Goal: Transaction & Acquisition: Download file/media

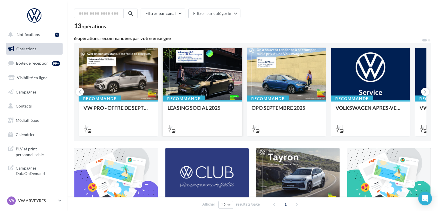
scroll to position [29, 0]
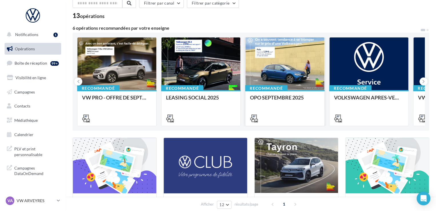
click at [276, 85] on div "Recommandé" at bounding box center [266, 88] width 42 height 6
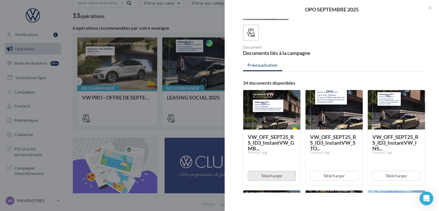
click at [274, 174] on button "Télécharger" at bounding box center [272, 176] width 48 height 10
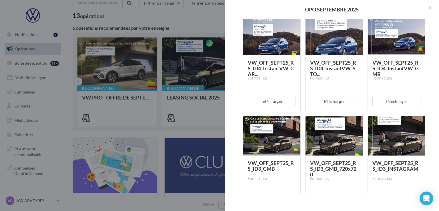
scroll to position [514, 0]
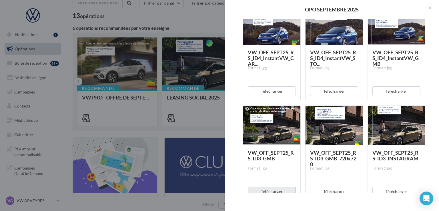
click at [267, 189] on button "Télécharger" at bounding box center [272, 192] width 48 height 10
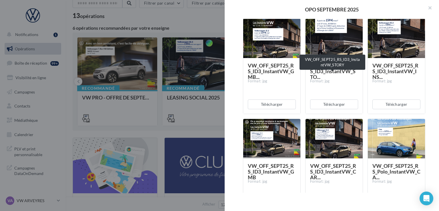
scroll to position [114, 0]
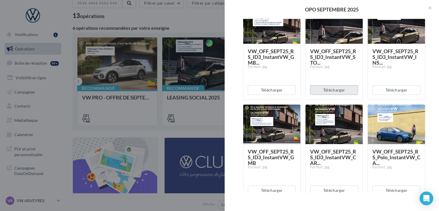
click at [333, 89] on button "Télécharger" at bounding box center [334, 90] width 48 height 10
click at [380, 89] on button "Télécharger" at bounding box center [396, 90] width 48 height 10
click at [329, 189] on button "Télécharger" at bounding box center [334, 190] width 48 height 10
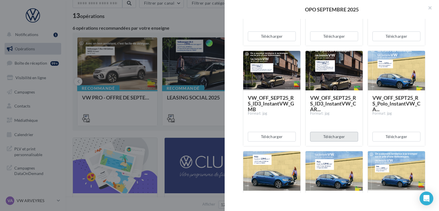
scroll to position [171, 0]
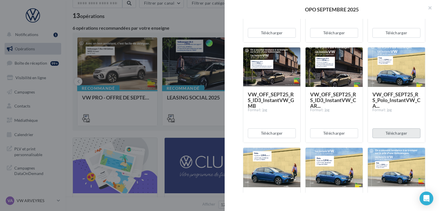
click at [392, 131] on button "Télécharger" at bounding box center [396, 133] width 48 height 10
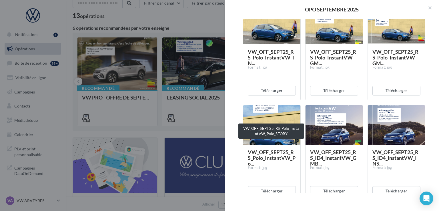
scroll to position [343, 0]
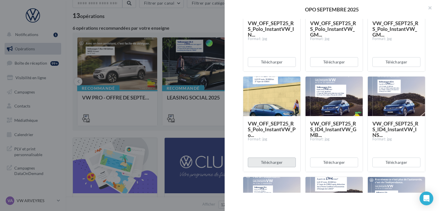
click at [276, 161] on button "Télécharger" at bounding box center [272, 162] width 48 height 10
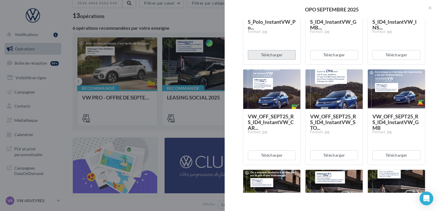
scroll to position [486, 0]
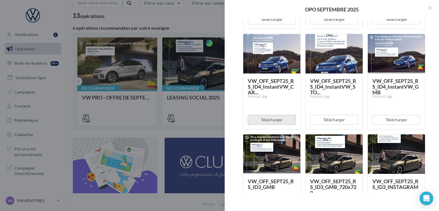
click at [271, 122] on button "Télécharger" at bounding box center [272, 120] width 48 height 10
click at [325, 104] on div "VW_OFF_SEPT25_RS_ID4_InstantVW_STO... Format: jpg" at bounding box center [334, 101] width 48 height 46
click at [324, 120] on button "Télécharger" at bounding box center [334, 120] width 48 height 10
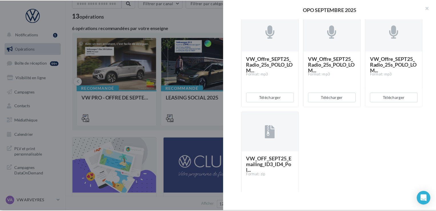
scroll to position [1076, 0]
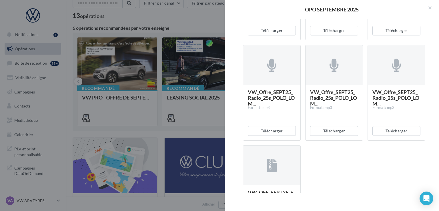
click at [185, 83] on div at bounding box center [219, 105] width 439 height 211
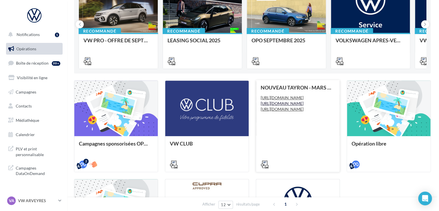
scroll to position [0, 0]
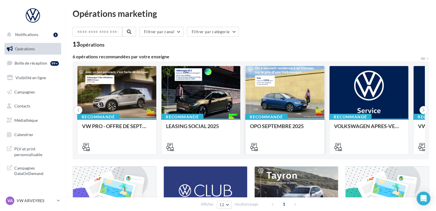
click at [271, 110] on div at bounding box center [284, 92] width 79 height 53
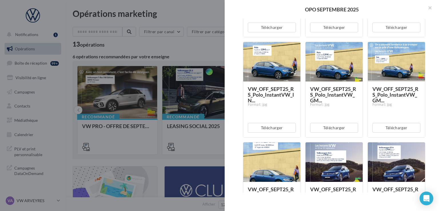
scroll to position [228, 0]
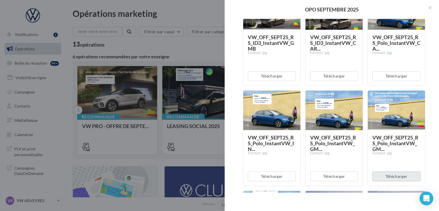
click at [394, 176] on button "Télécharger" at bounding box center [396, 176] width 48 height 10
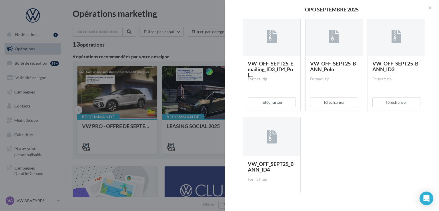
scroll to position [1204, 0]
click at [390, 105] on button "Télécharger" at bounding box center [396, 103] width 48 height 10
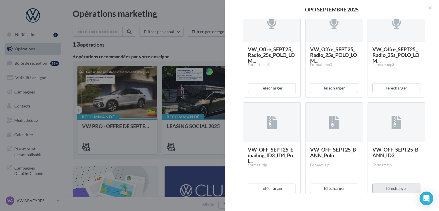
scroll to position [1147, 0]
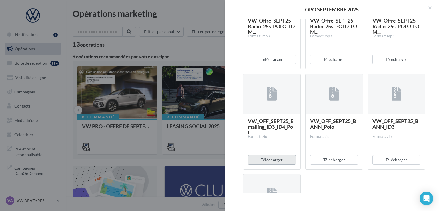
click at [273, 158] on button "Télécharger" at bounding box center [272, 160] width 48 height 10
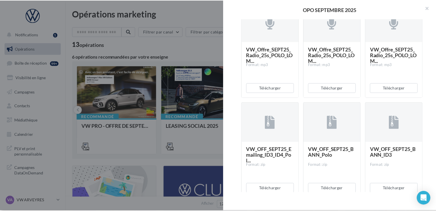
scroll to position [1233, 0]
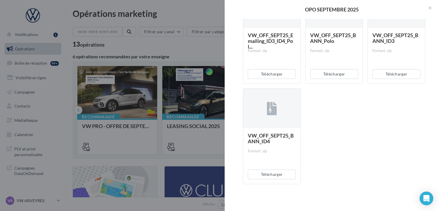
click at [178, 70] on div at bounding box center [219, 105] width 439 height 211
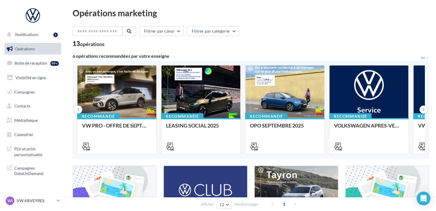
scroll to position [0, 0]
